Goal: Find specific page/section: Find specific page/section

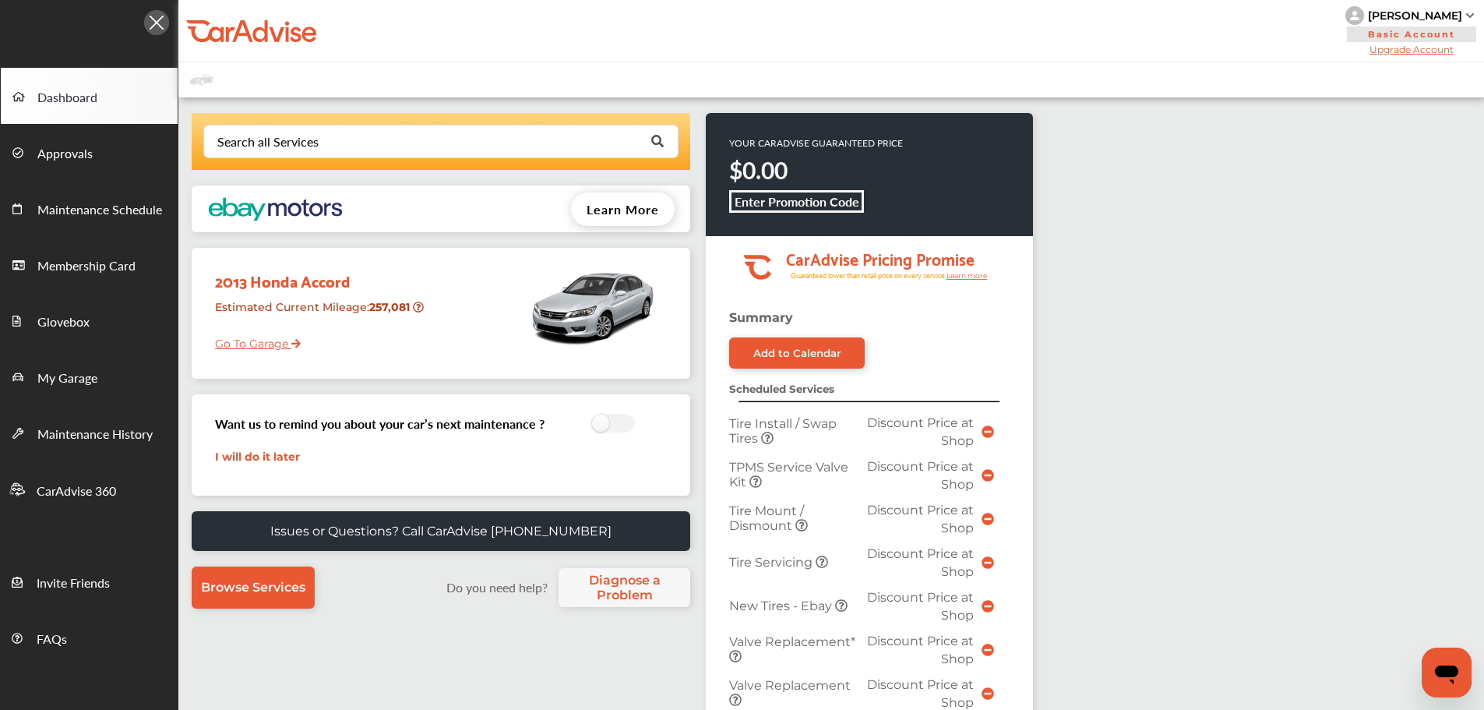
click at [201, 351] on div "2013 Honda Accord Estimated Current Mileage : 257,081 Go To Garage" at bounding box center [441, 313] width 499 height 131
click at [219, 352] on link "Go To Garage" at bounding box center [251, 340] width 97 height 30
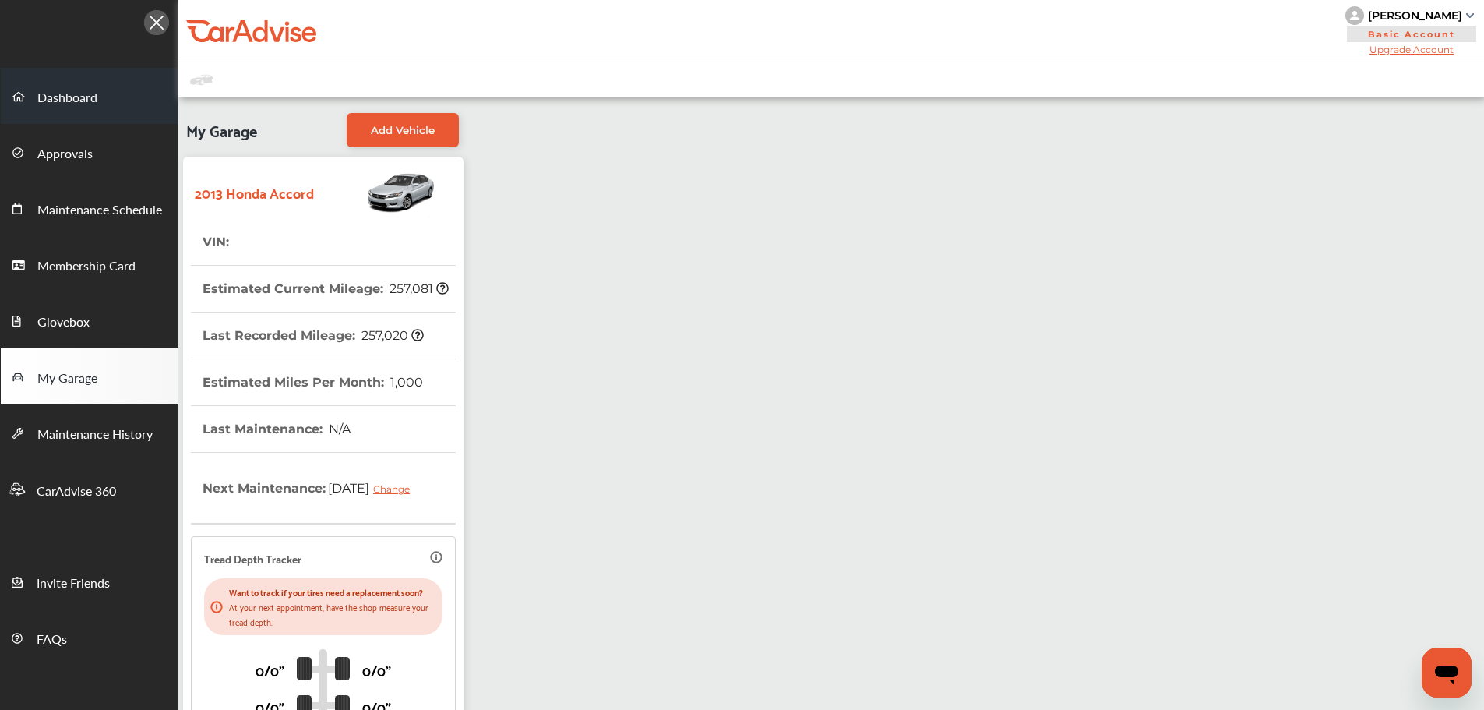
click at [76, 94] on span "Dashboard" at bounding box center [67, 98] width 60 height 20
